Goal: Task Accomplishment & Management: Complete application form

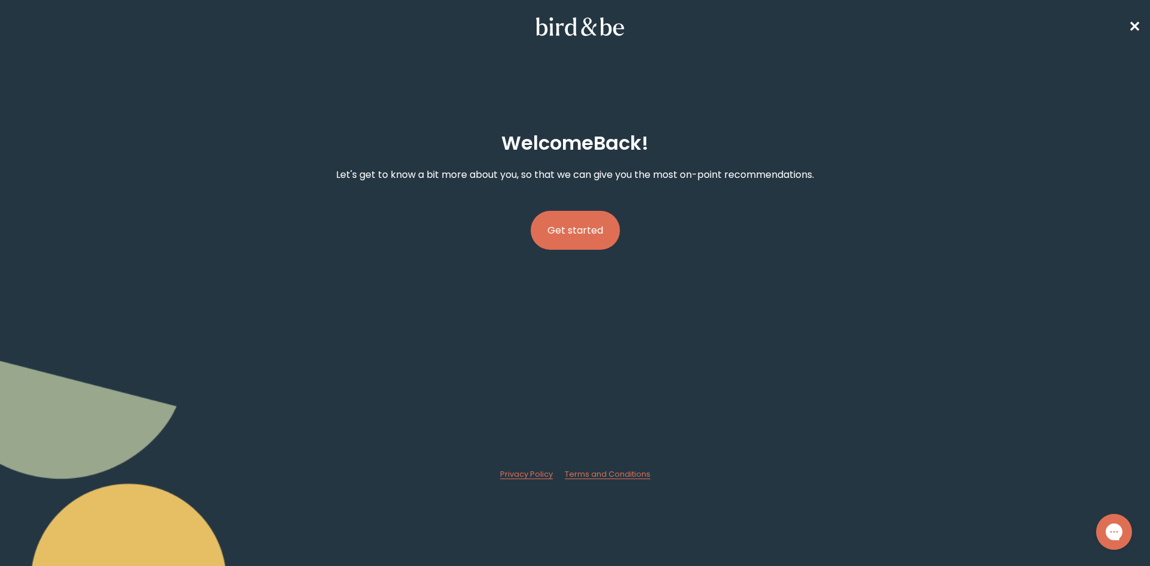
click at [576, 234] on button "Get started" at bounding box center [574, 230] width 89 height 39
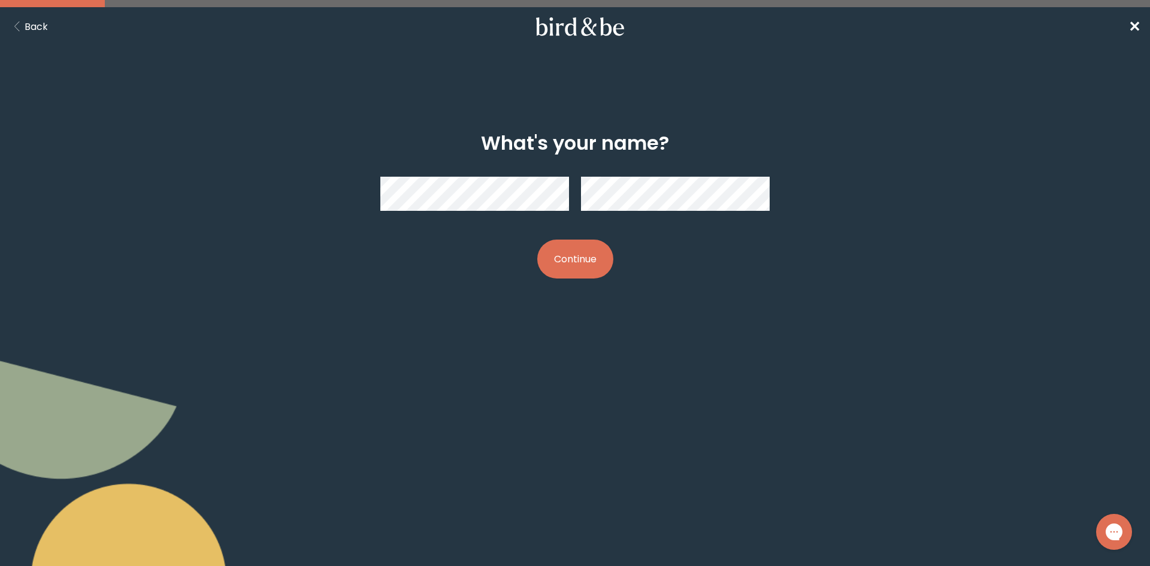
click at [602, 261] on button "Continue" at bounding box center [575, 258] width 76 height 39
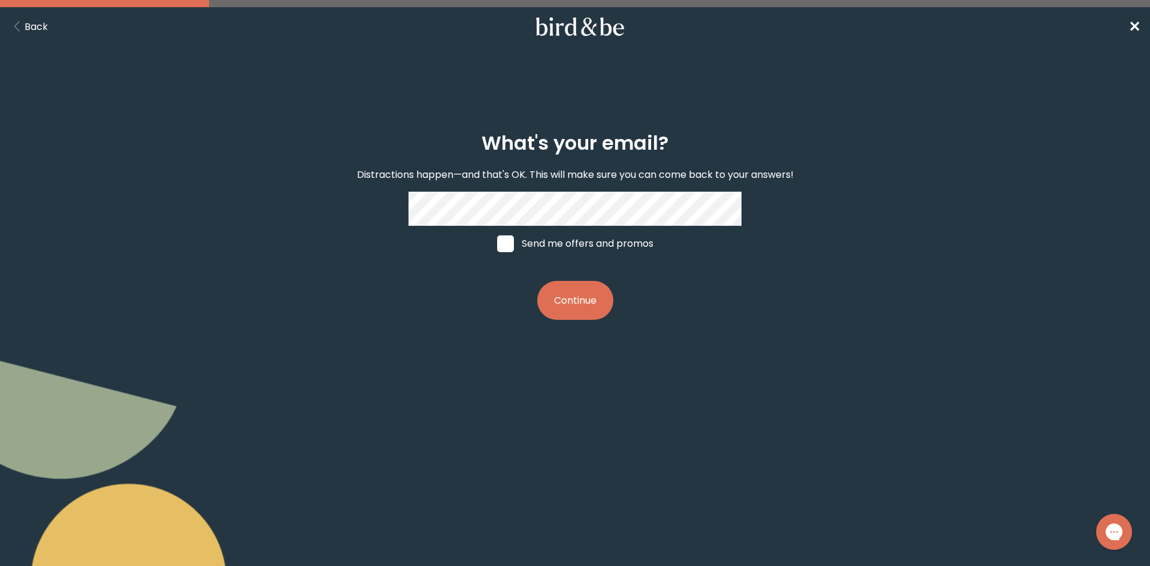
click at [554, 300] on button "Continue" at bounding box center [575, 300] width 76 height 39
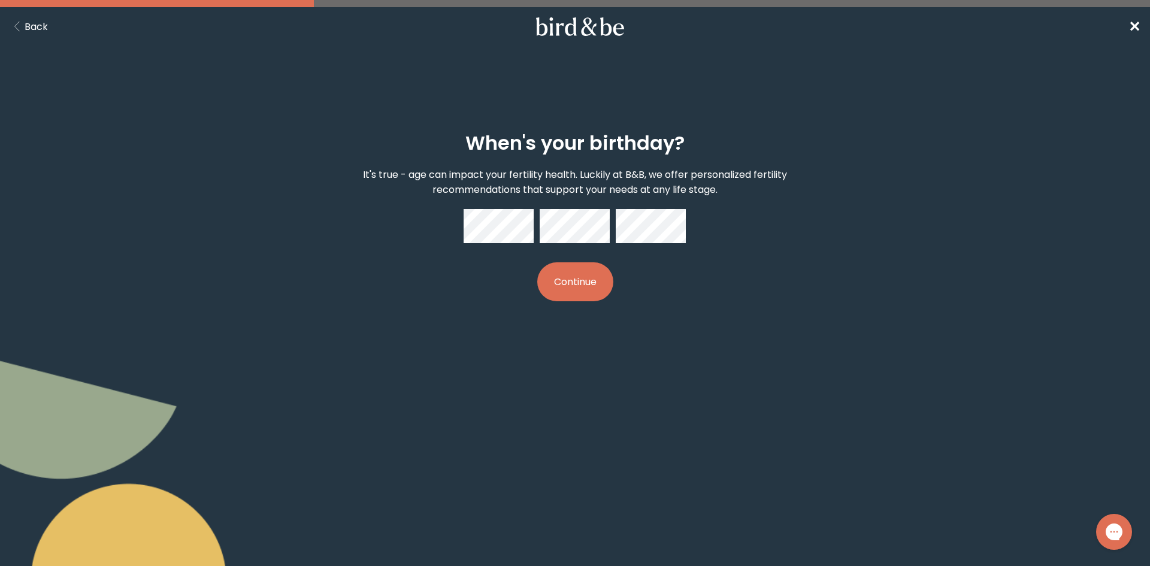
click at [563, 287] on button "Continue" at bounding box center [575, 281] width 76 height 39
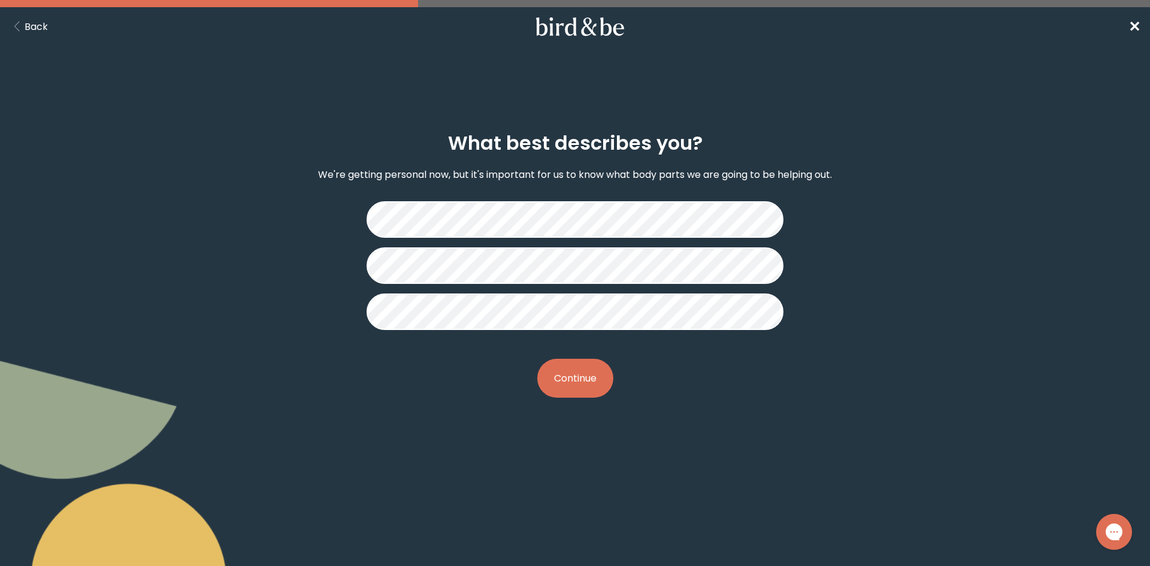
click at [577, 384] on button "Continue" at bounding box center [575, 378] width 76 height 39
click at [586, 381] on button "Continue" at bounding box center [575, 378] width 76 height 39
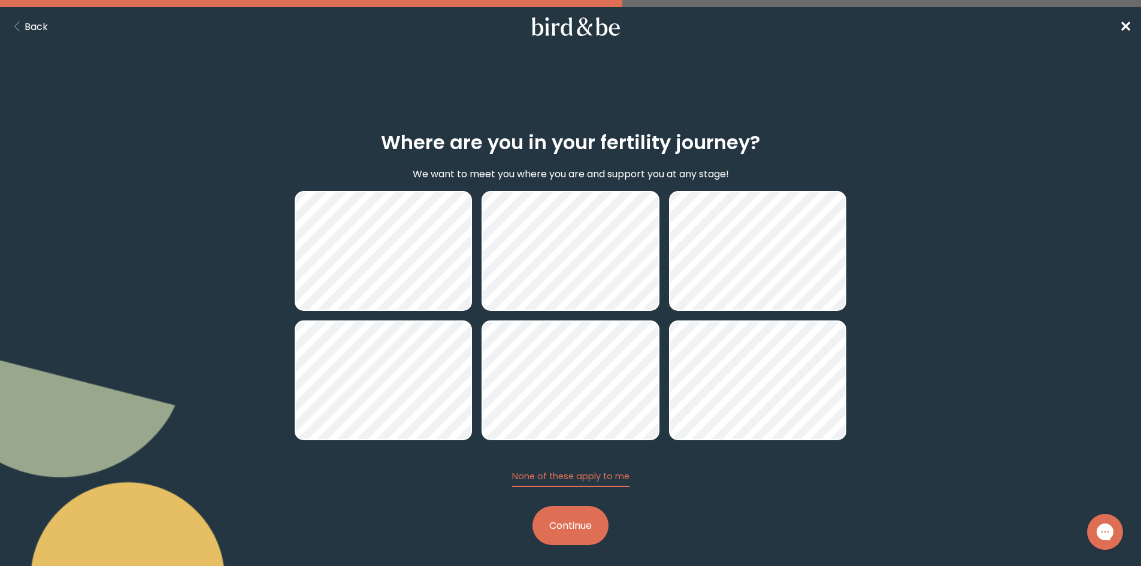
click at [571, 522] on button "Continue" at bounding box center [570, 525] width 76 height 39
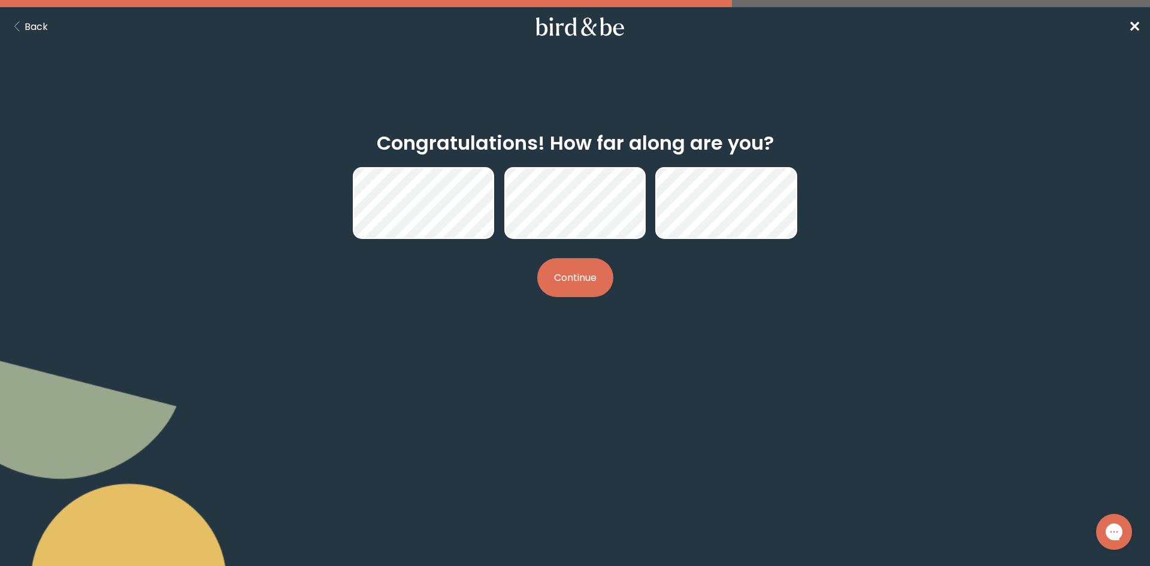
click at [556, 287] on button "Continue" at bounding box center [575, 277] width 76 height 39
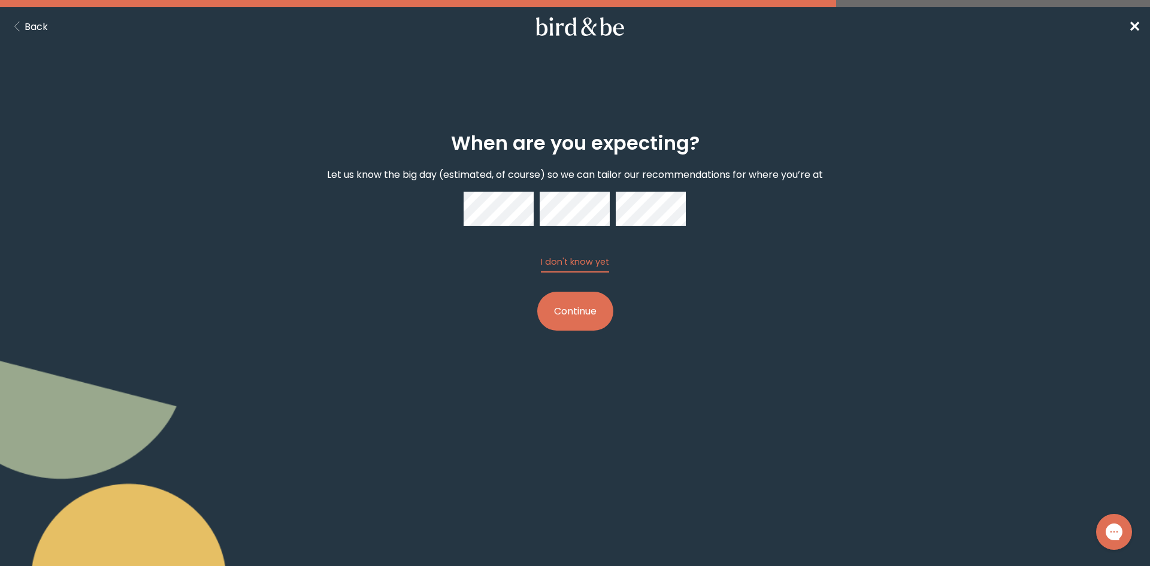
click at [579, 302] on button "Continue" at bounding box center [575, 311] width 76 height 39
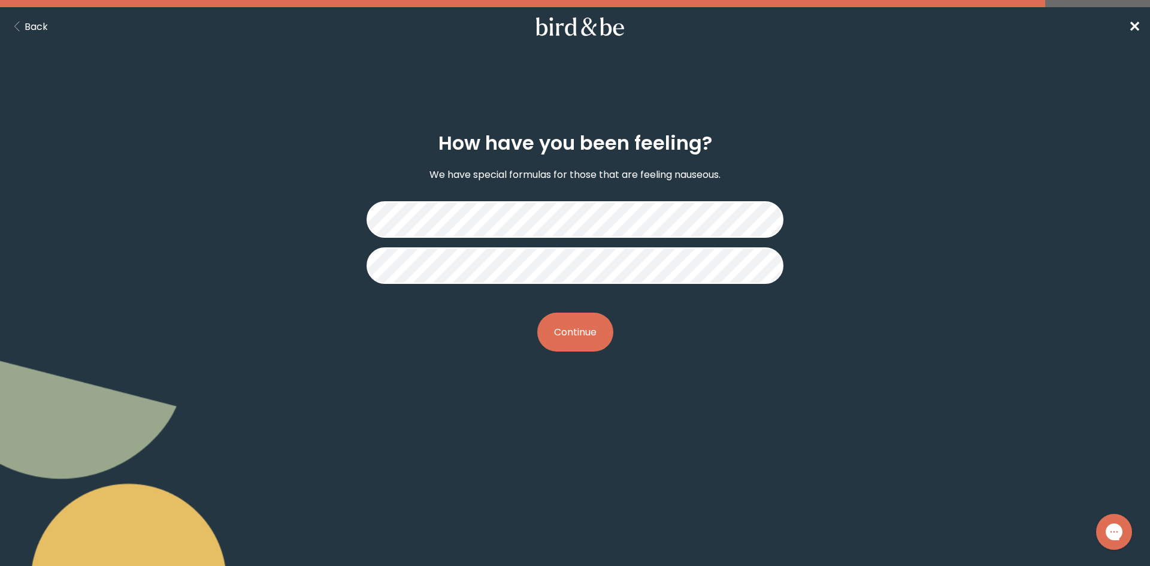
click at [585, 349] on button "Continue" at bounding box center [575, 332] width 76 height 39
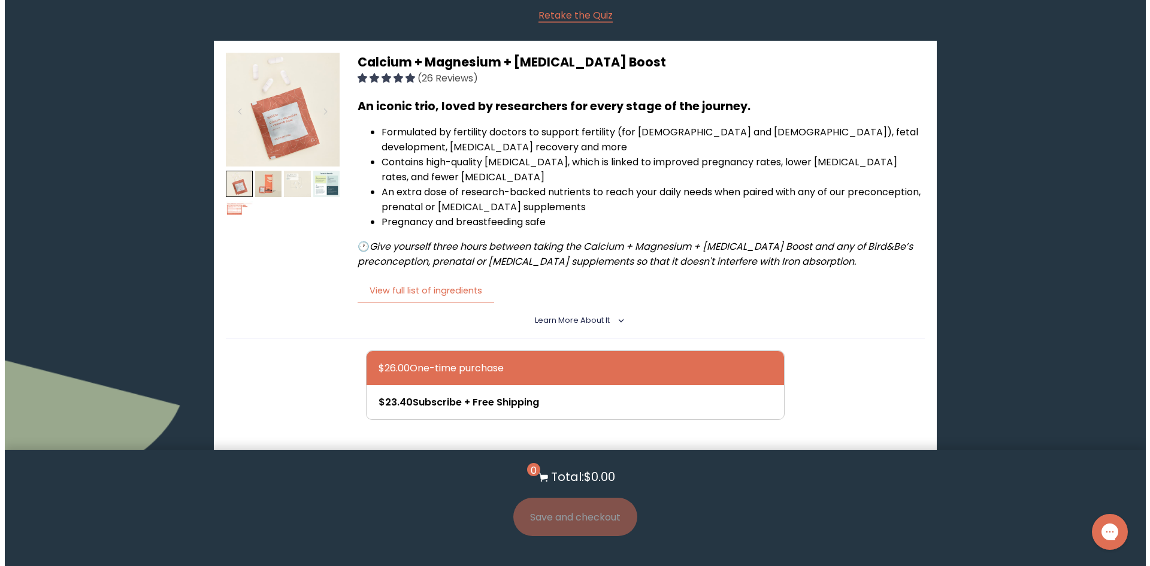
scroll to position [120, 0]
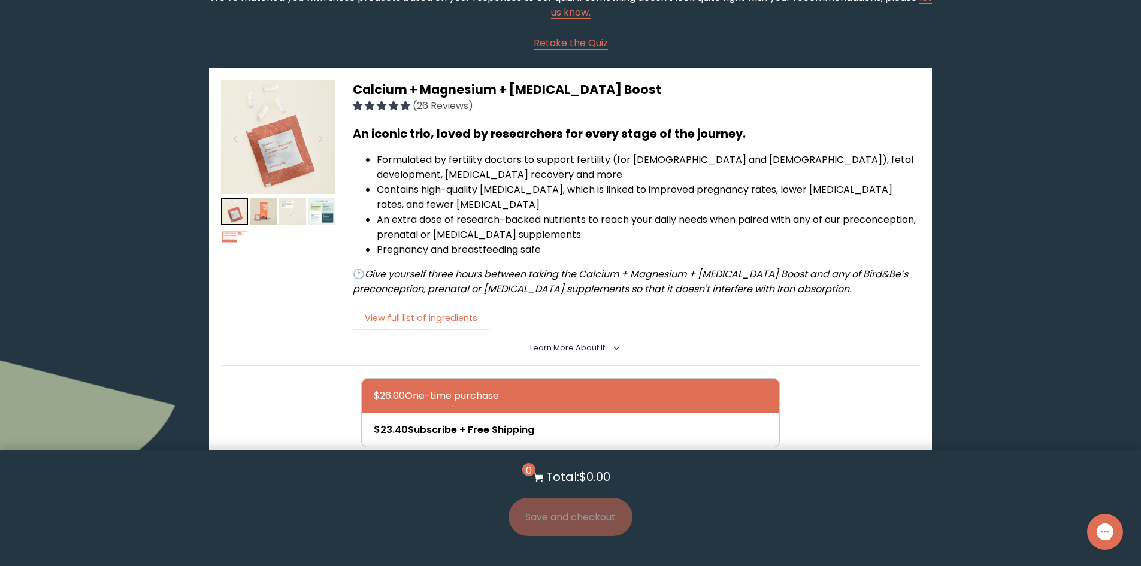
click at [407, 316] on button "View full list of ingredients" at bounding box center [421, 318] width 137 height 25
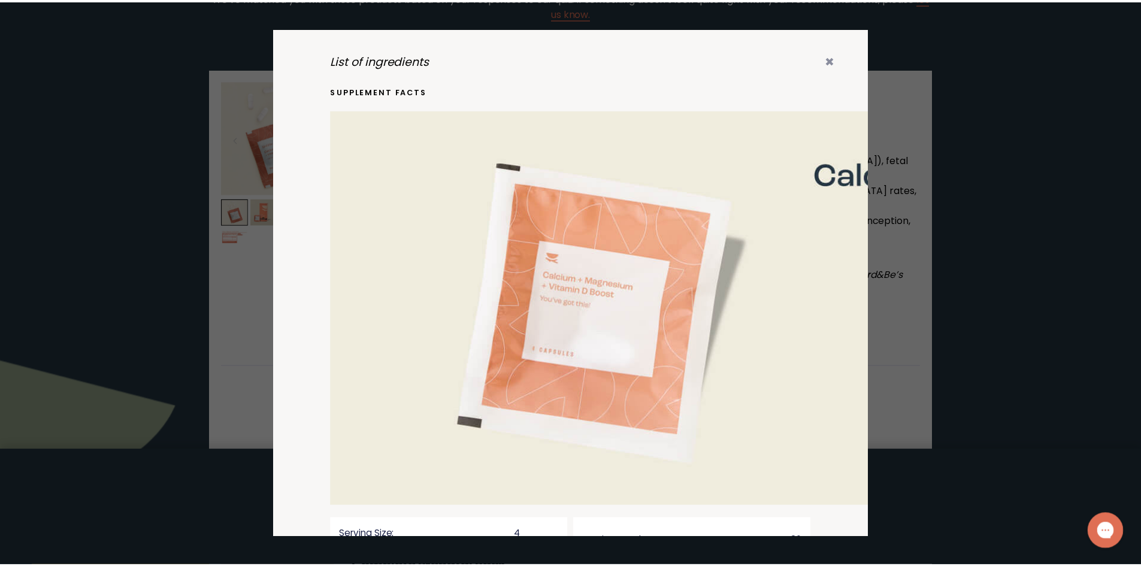
scroll to position [0, 0]
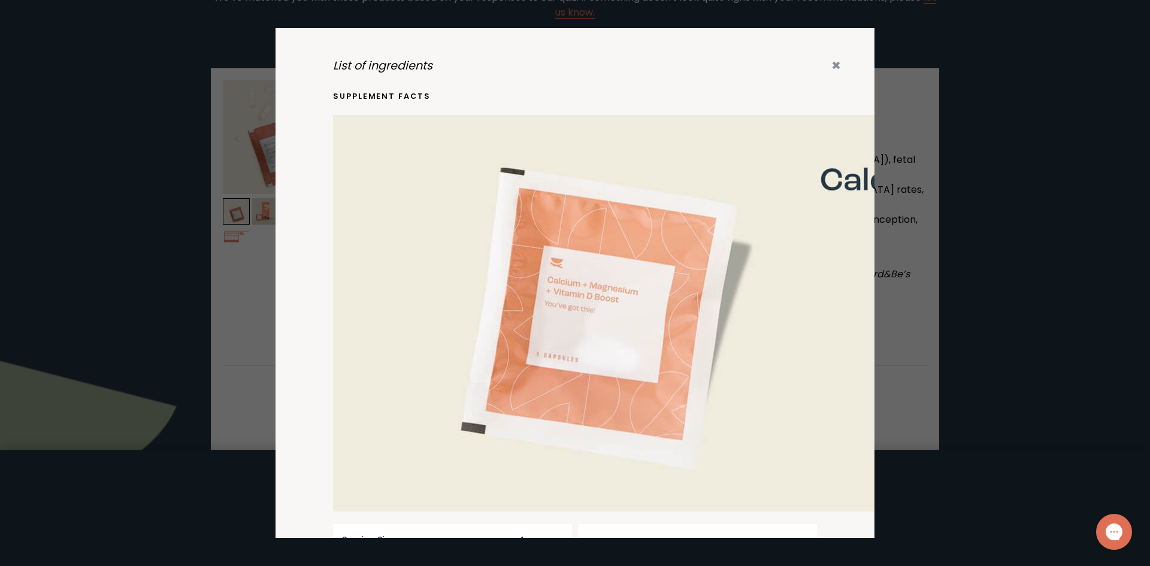
click at [827, 75] on div "List of ingredients ✖ supplement facts Serving Size: 4 Capsules Servings per bo…" at bounding box center [574, 283] width 599 height 510
click at [831, 60] on icon "✖" at bounding box center [836, 65] width 10 height 16
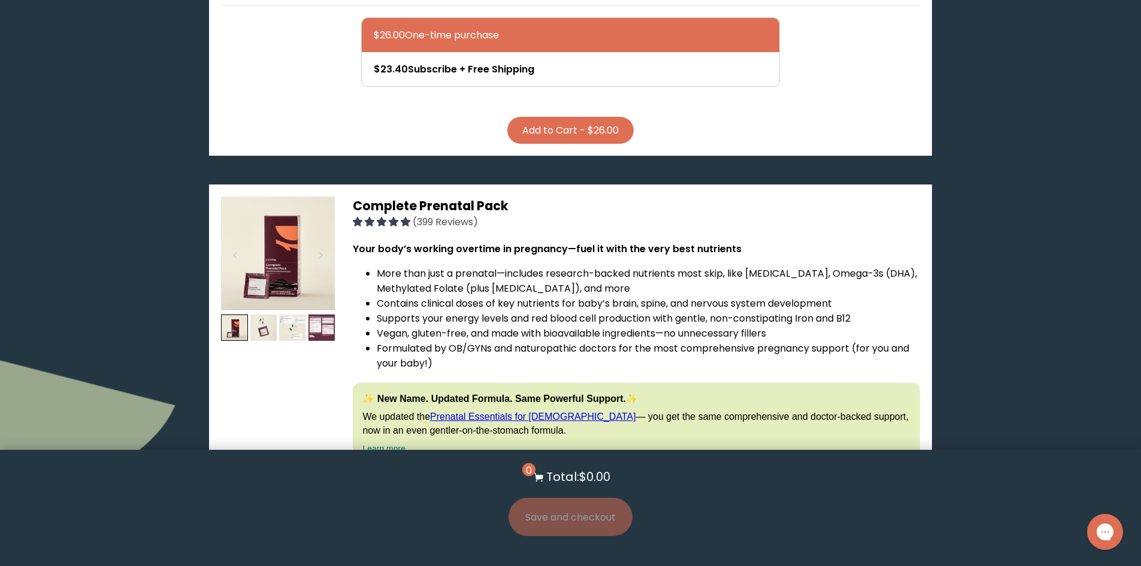
scroll to position [539, 0]
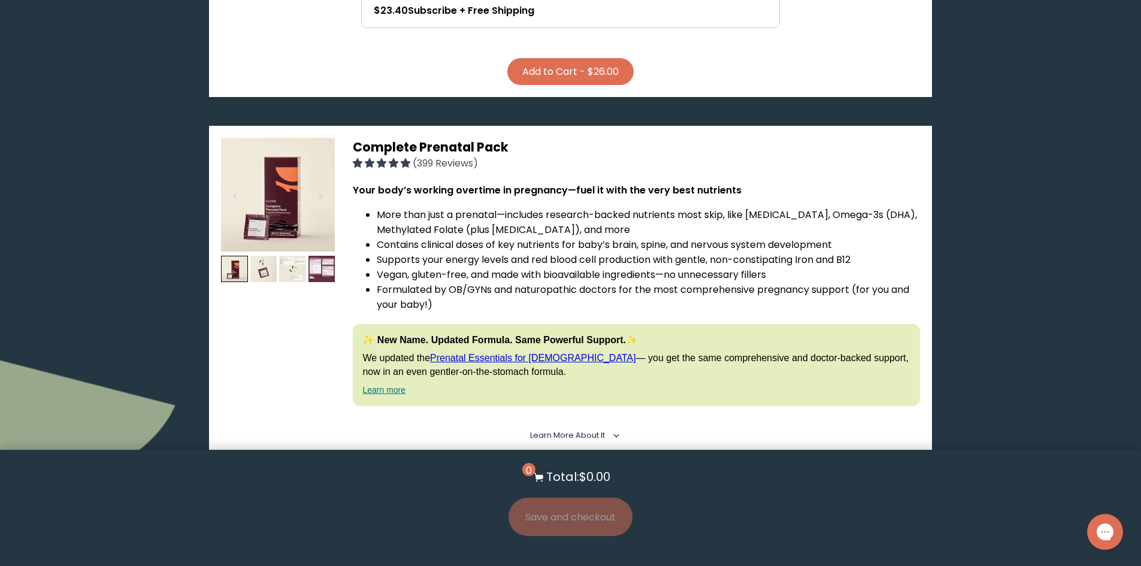
click at [282, 213] on img at bounding box center [278, 195] width 114 height 114
click at [314, 263] on img at bounding box center [321, 269] width 27 height 27
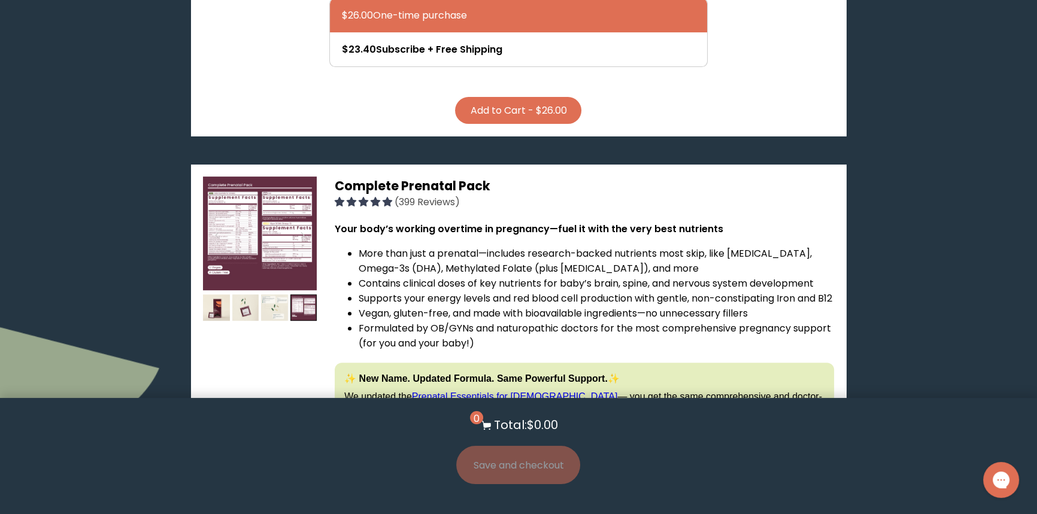
scroll to position [544, 0]
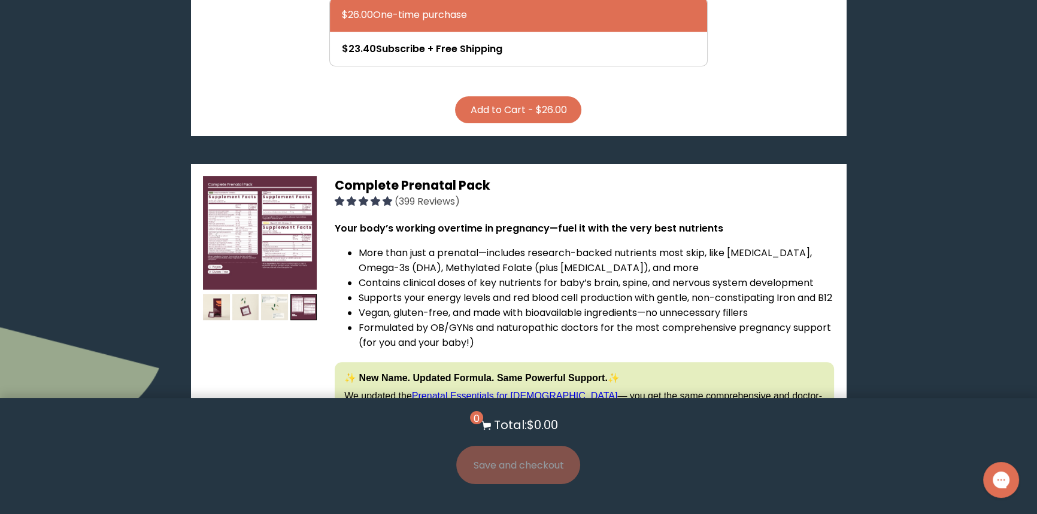
click at [254, 190] on img at bounding box center [260, 233] width 114 height 114
click at [299, 239] on img at bounding box center [260, 233] width 114 height 114
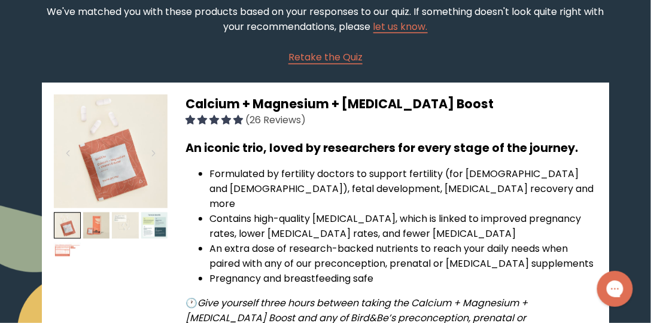
scroll to position [0, 0]
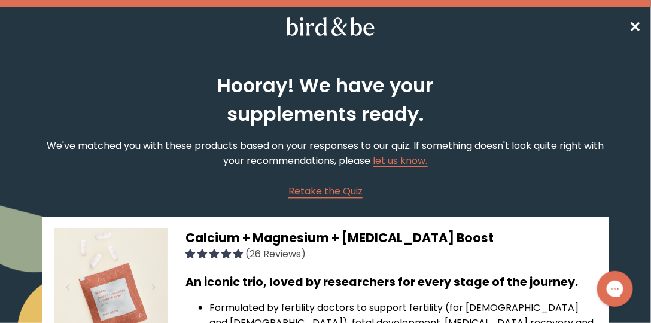
click at [633, 26] on span "✕" at bounding box center [636, 27] width 12 height 20
